Goal: Task Accomplishment & Management: Manage account settings

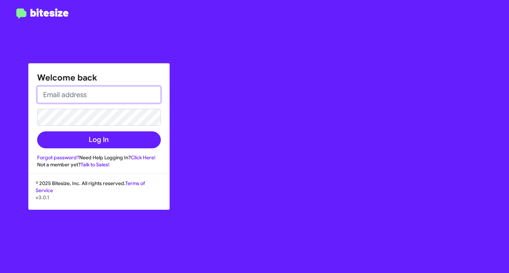
click at [143, 92] on input "email" at bounding box center [99, 94] width 124 height 17
type input "[EMAIL_ADDRESS][DOMAIN_NAME]"
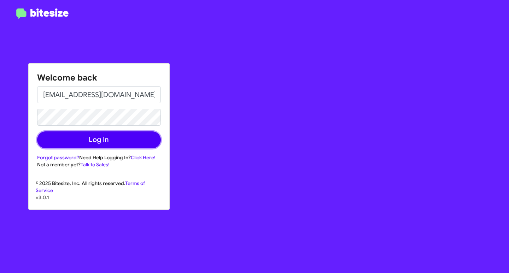
click at [109, 135] on button "Log In" at bounding box center [99, 140] width 124 height 17
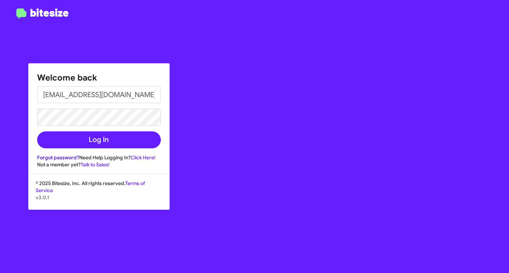
click at [71, 156] on link "Forgot password?" at bounding box center [58, 158] width 42 height 6
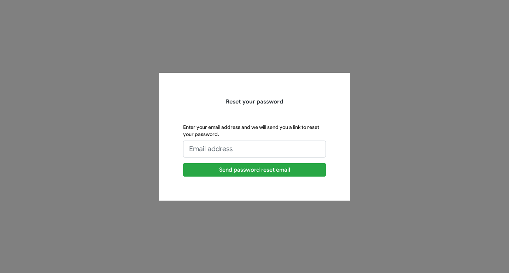
click at [68, 156] on div "Reset your password Enter your email address and we will send you a link to res…" at bounding box center [254, 137] width 403 height 128
click at [67, 158] on div "Reset your password Enter your email address and we will send you a link to res…" at bounding box center [254, 137] width 403 height 128
click at [219, 147] on input "Enter your email address and we will send you a link to reset your password." at bounding box center [254, 149] width 143 height 17
type input "[EMAIL_ADDRESS][DOMAIN_NAME]"
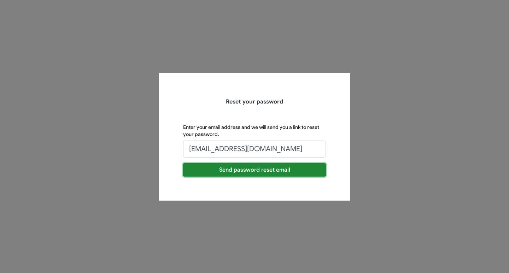
click at [240, 169] on button "Send password reset email" at bounding box center [254, 169] width 143 height 13
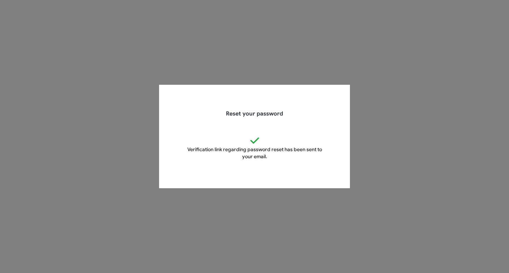
click at [244, 154] on p "Verification link regarding password reset has been sent to your email." at bounding box center [254, 153] width 143 height 14
